Goal: Find specific fact: Find specific fact

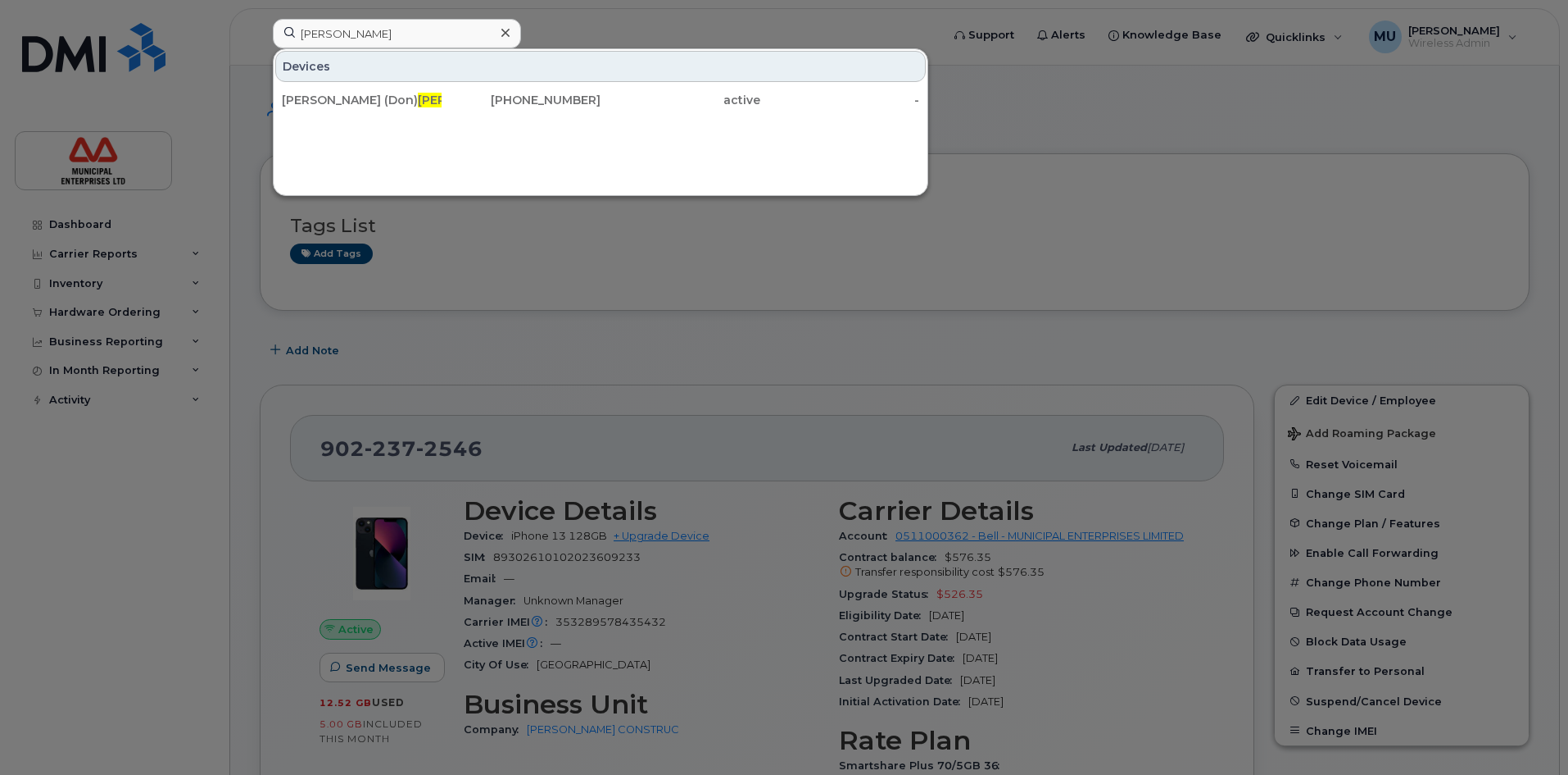
drag, startPoint x: 373, startPoint y: 38, endPoint x: 0, endPoint y: 17, distance: 373.6
click at [259, 35] on div "[PERSON_NAME] Devices [PERSON_NAME] (Don) [PERSON_NAME] [PHONE_NUMBER] active -" at bounding box center [601, 37] width 683 height 36
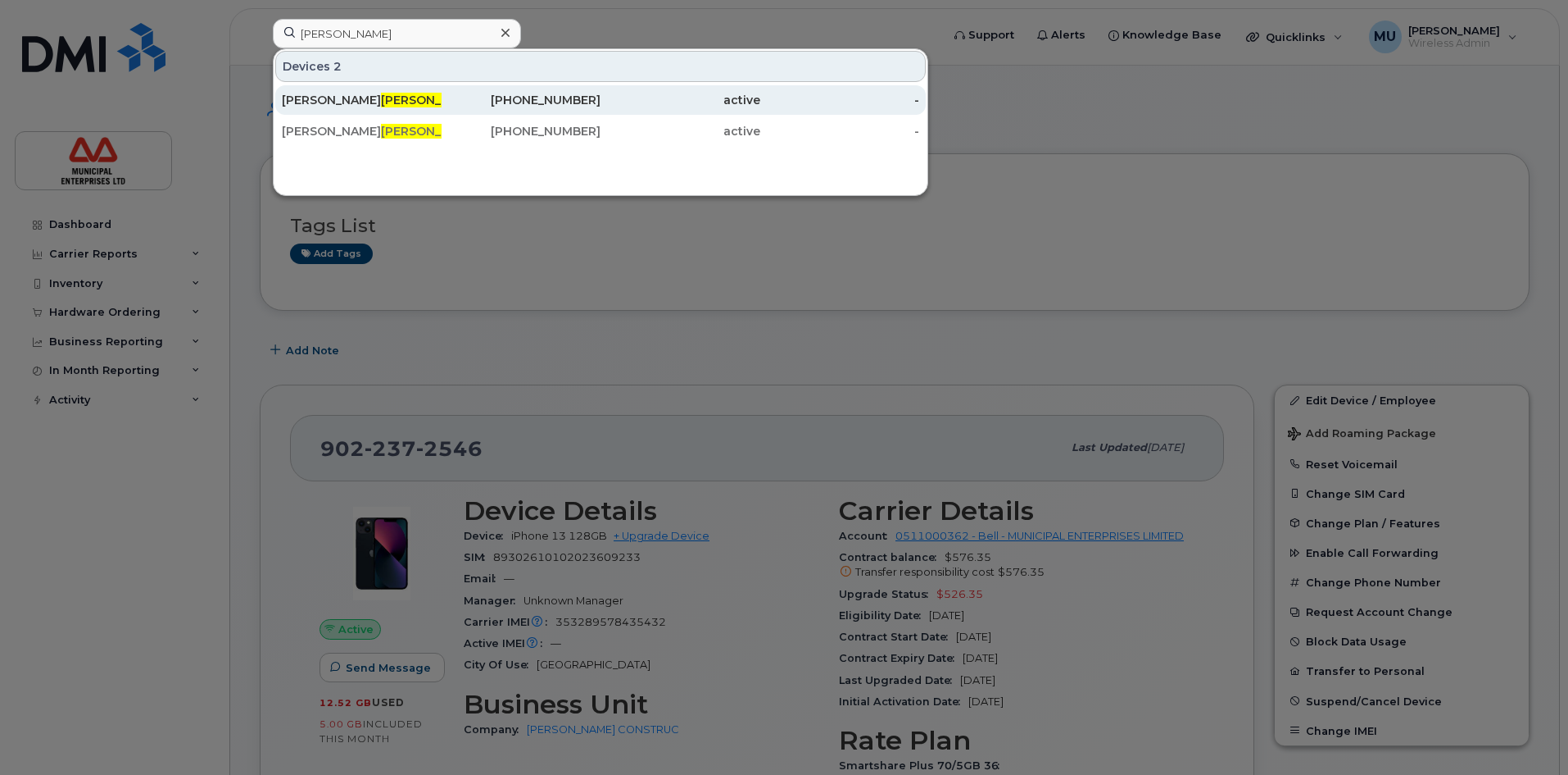
type input "[PERSON_NAME]"
click at [381, 95] on span "Tanner" at bounding box center [431, 99] width 99 height 15
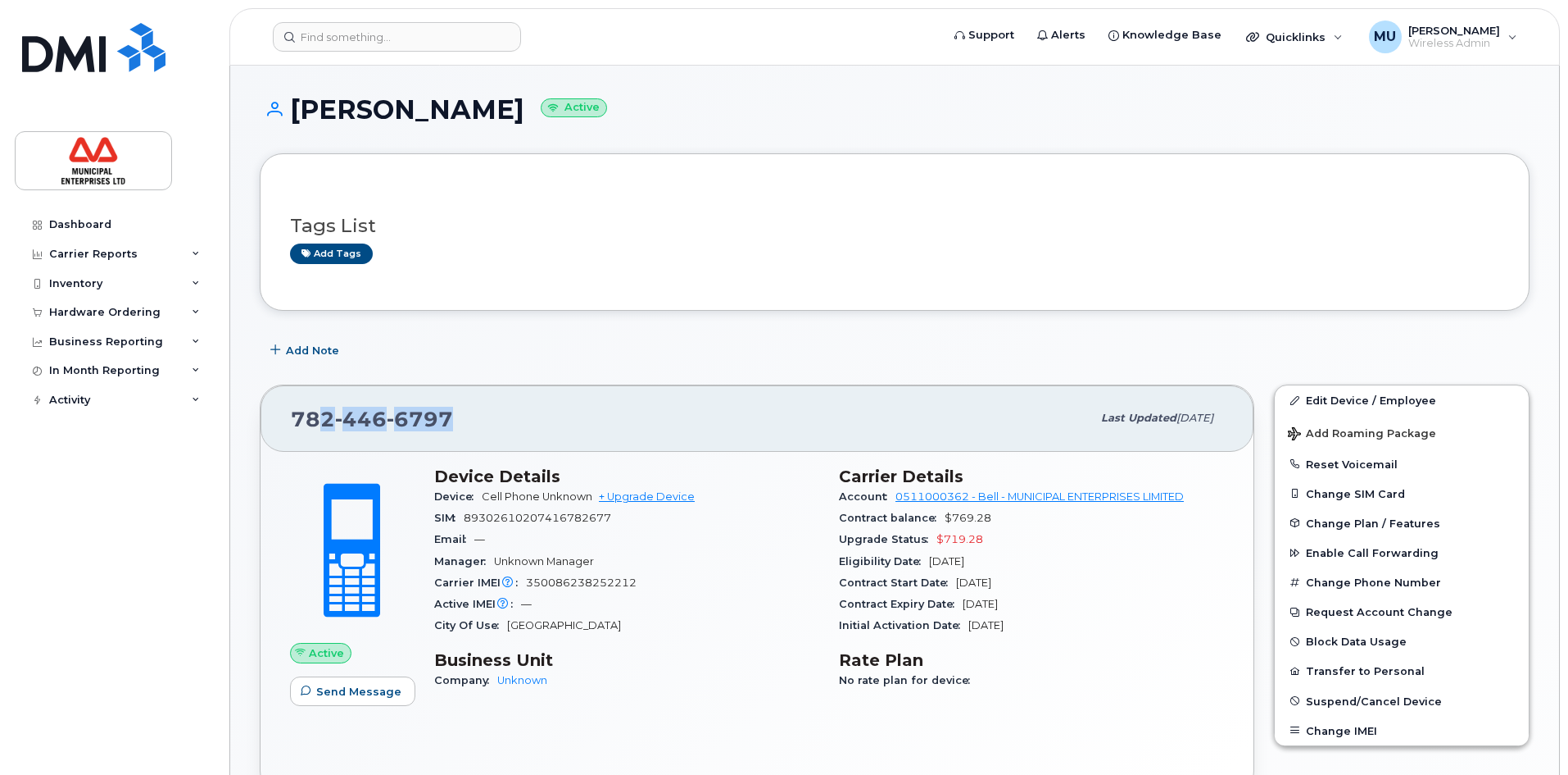
drag, startPoint x: 475, startPoint y: 419, endPoint x: 323, endPoint y: 413, distance: 152.1
click at [323, 413] on div "[PHONE_NUMBER]" at bounding box center [691, 417] width 800 height 35
copy span "2 446 6797"
click at [447, 415] on span "6797" at bounding box center [419, 418] width 67 height 25
drag, startPoint x: 450, startPoint y: 417, endPoint x: 283, endPoint y: 414, distance: 167.0
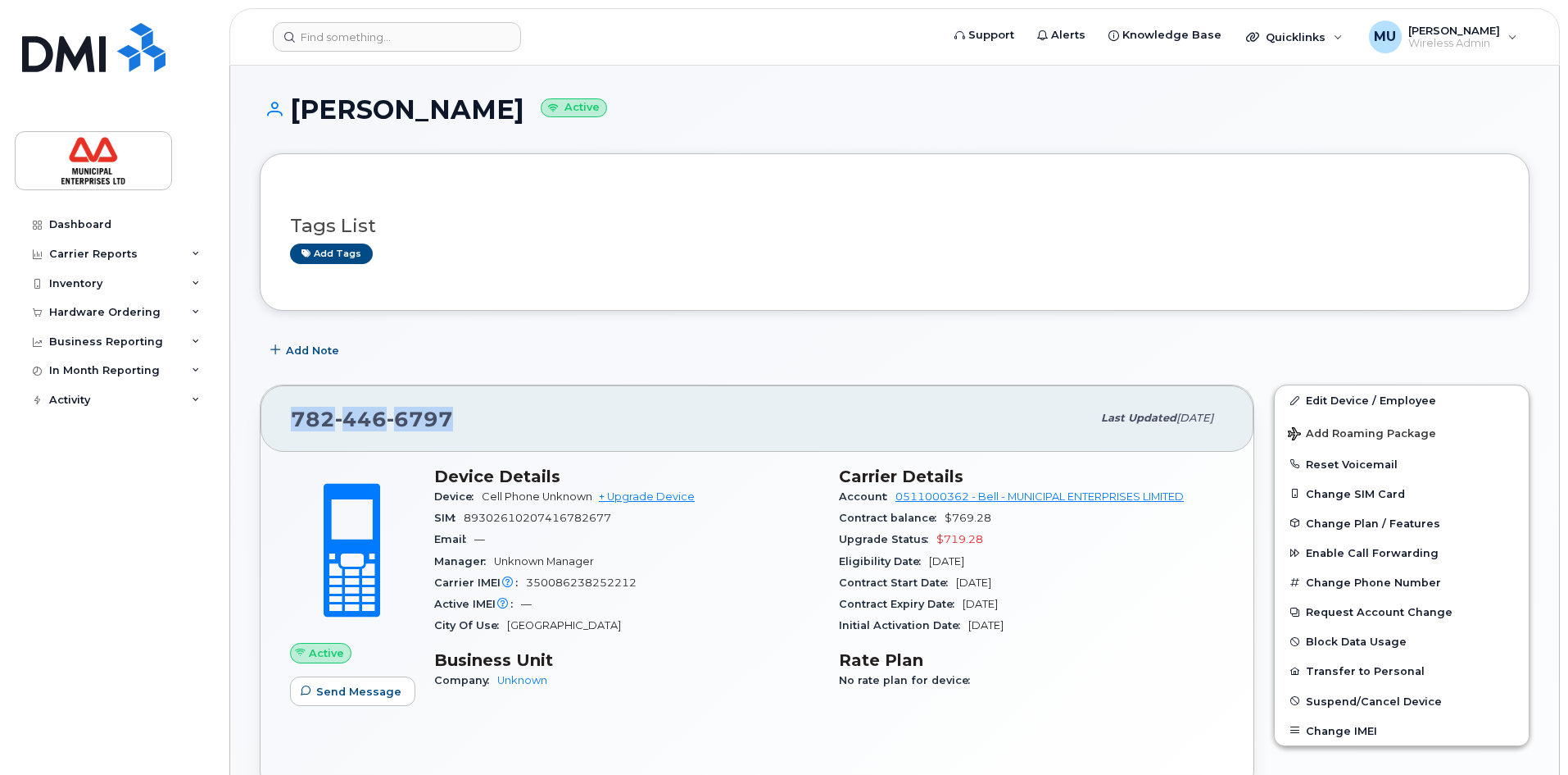
click at [283, 414] on div "[PHONE_NUMBER] Last updated [DATE]" at bounding box center [757, 418] width 993 height 66
copy span "[PHONE_NUMBER]"
